Goal: Find specific fact: Find specific page/section

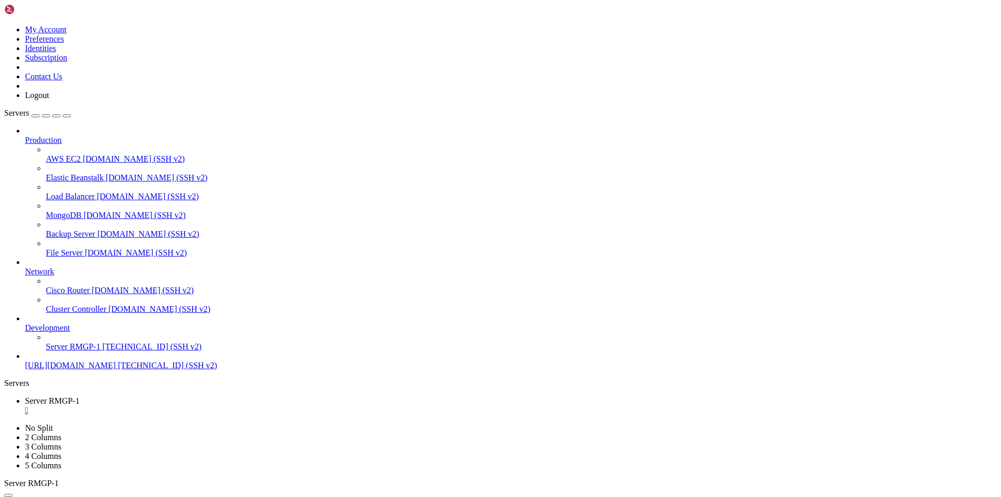
scroll to position [5, 1]
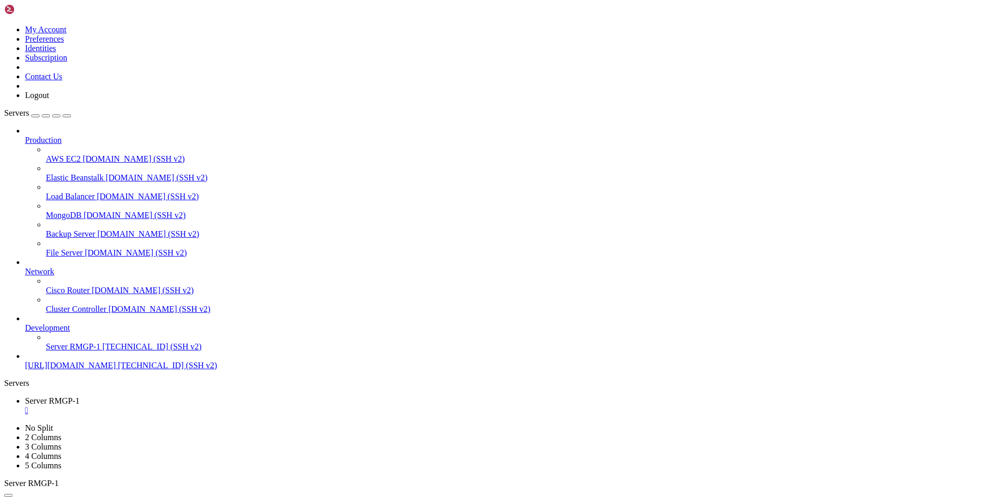
drag, startPoint x: 288, startPoint y: 823, endPoint x: 129, endPoint y: 819, distance: 159.0
